Goal: Navigation & Orientation: Find specific page/section

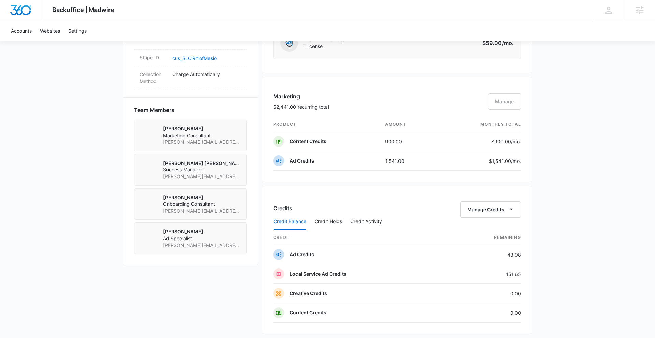
scroll to position [458, 0]
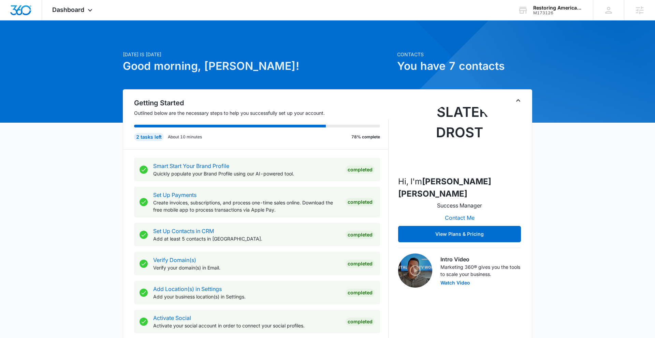
click at [80, 14] on div "Dashboard Apps Reputation Websites Forms CRM Email Social Shop Payments POS Con…" at bounding box center [73, 10] width 62 height 20
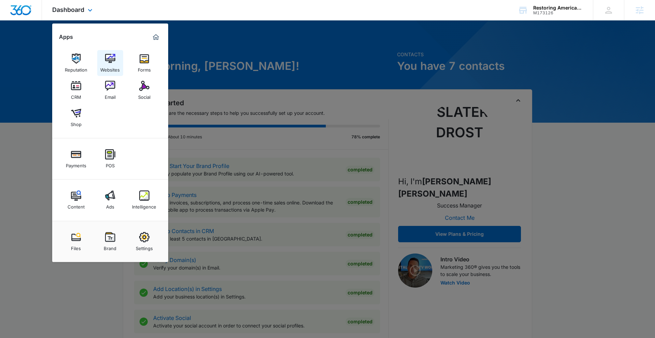
click at [117, 67] on div "Websites" at bounding box center [109, 68] width 19 height 9
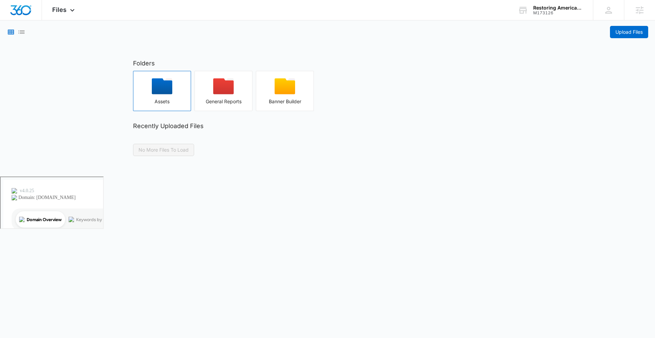
click at [146, 87] on div "button" at bounding box center [161, 88] width 57 height 20
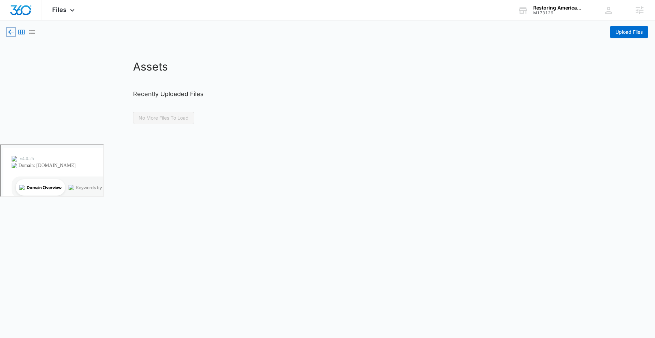
click at [15, 30] on icon "button" at bounding box center [11, 32] width 8 height 8
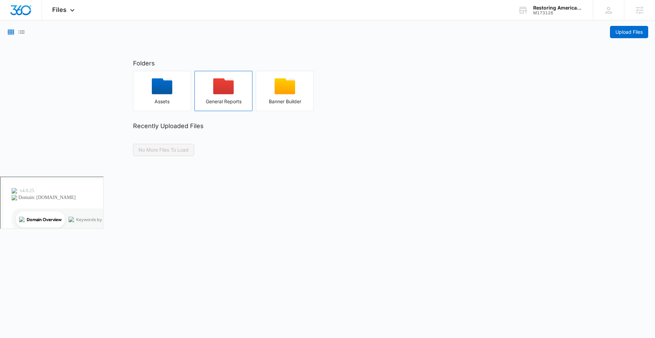
click at [226, 93] on icon "button" at bounding box center [223, 86] width 20 height 16
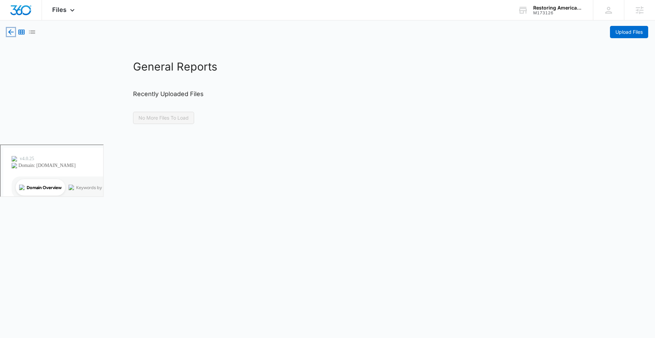
click at [8, 31] on icon "button" at bounding box center [11, 32] width 8 height 8
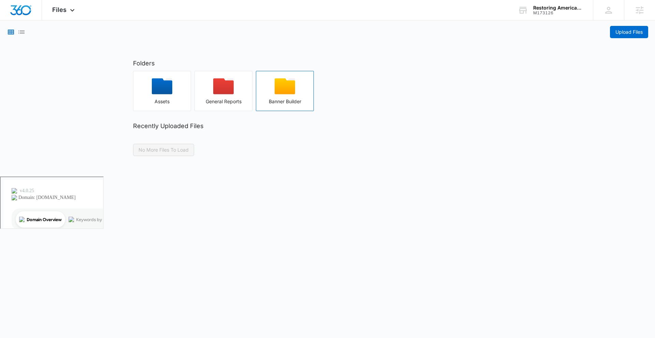
click at [282, 100] on div "Banner Builder" at bounding box center [284, 101] width 57 height 5
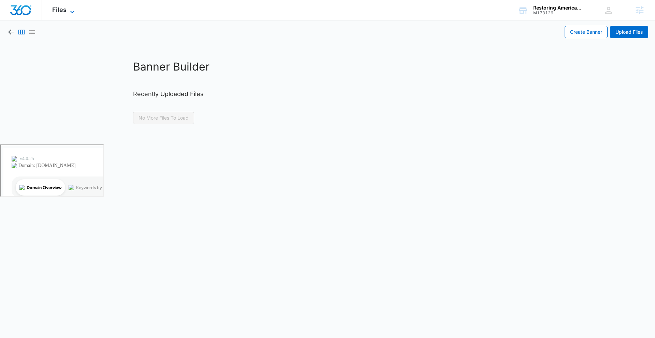
click at [70, 8] on icon at bounding box center [72, 12] width 8 height 8
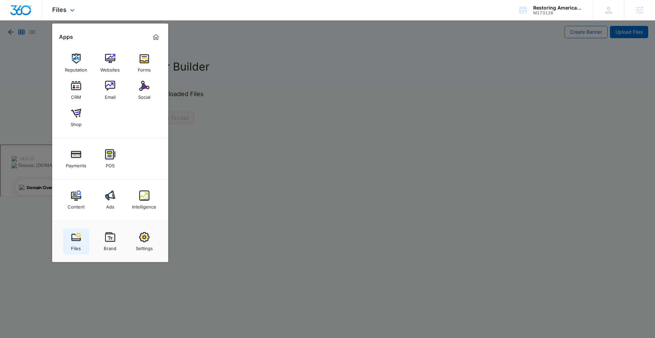
click at [80, 243] on div "Files" at bounding box center [76, 246] width 10 height 9
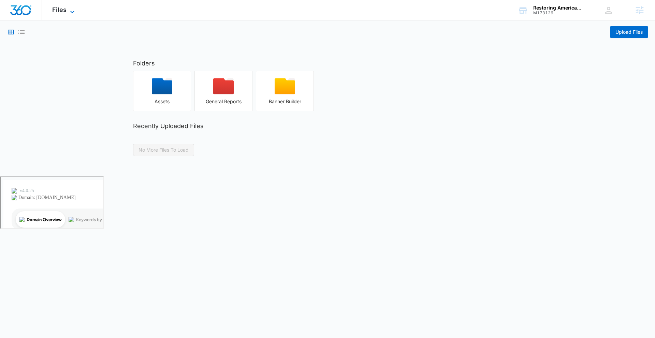
click at [71, 8] on icon at bounding box center [72, 12] width 8 height 8
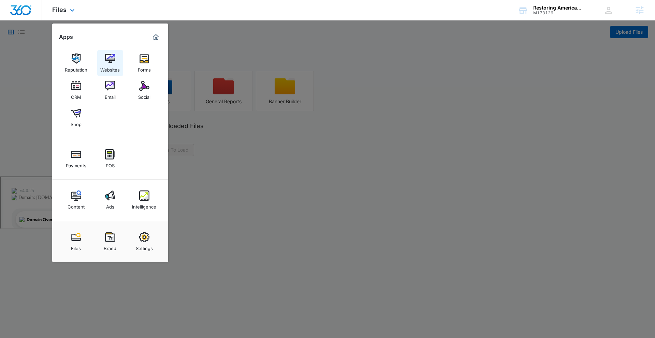
click at [110, 58] on img at bounding box center [110, 59] width 10 height 10
